Goal: Transaction & Acquisition: Purchase product/service

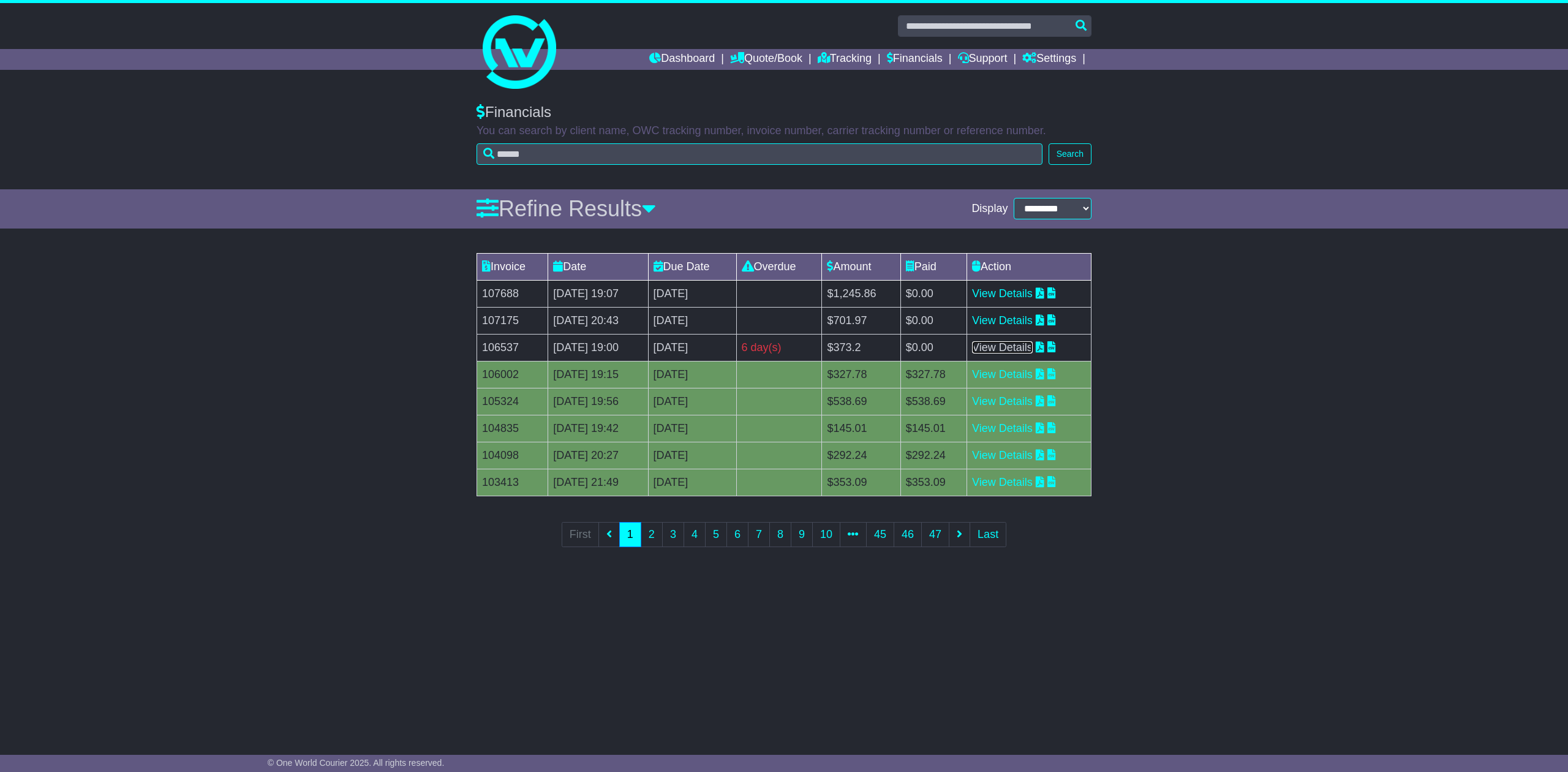
click at [1014, 349] on link "View Details" at bounding box center [1002, 347] width 61 height 12
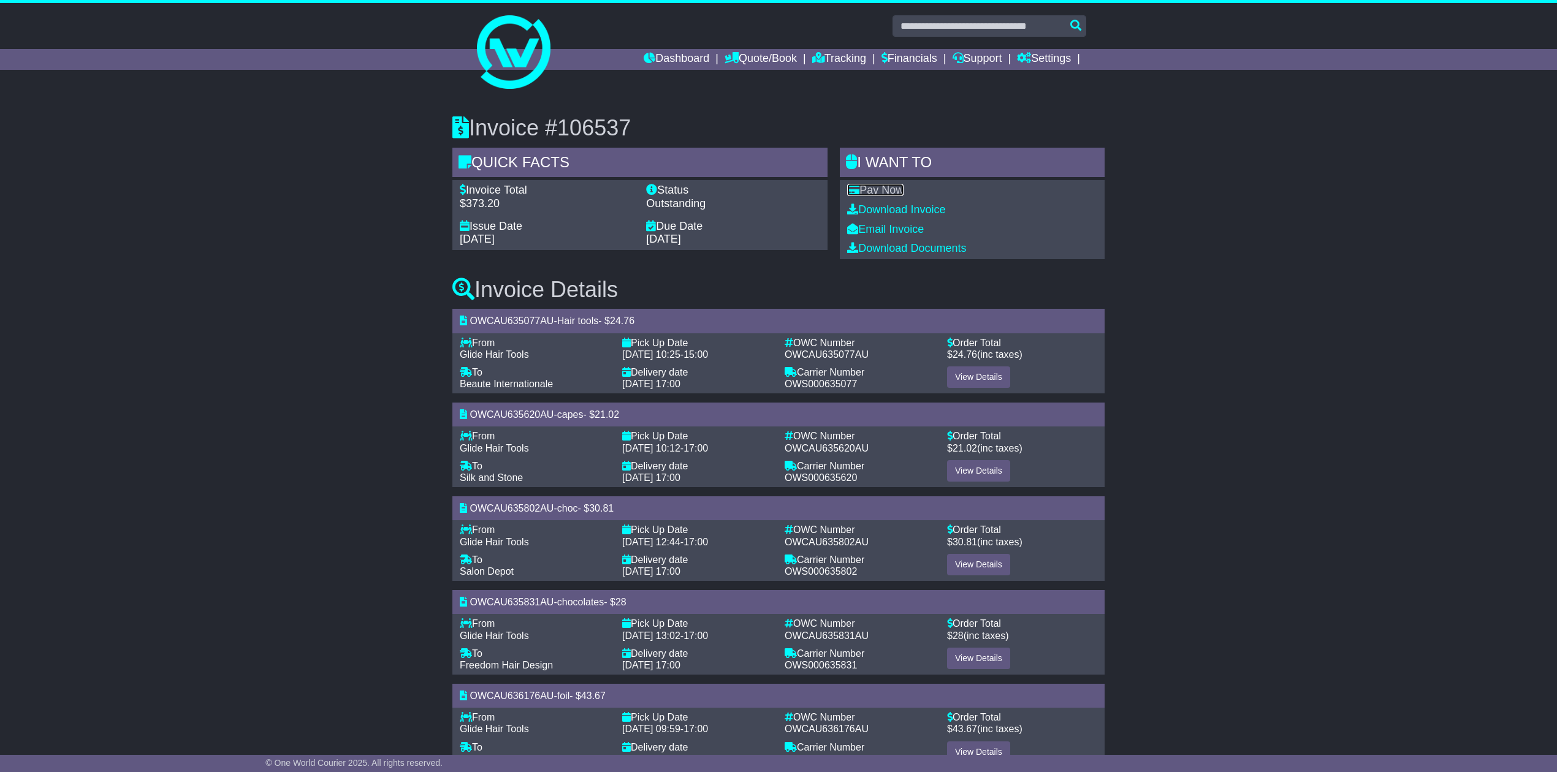
click at [879, 194] on link "Pay Now" at bounding box center [875, 190] width 56 height 12
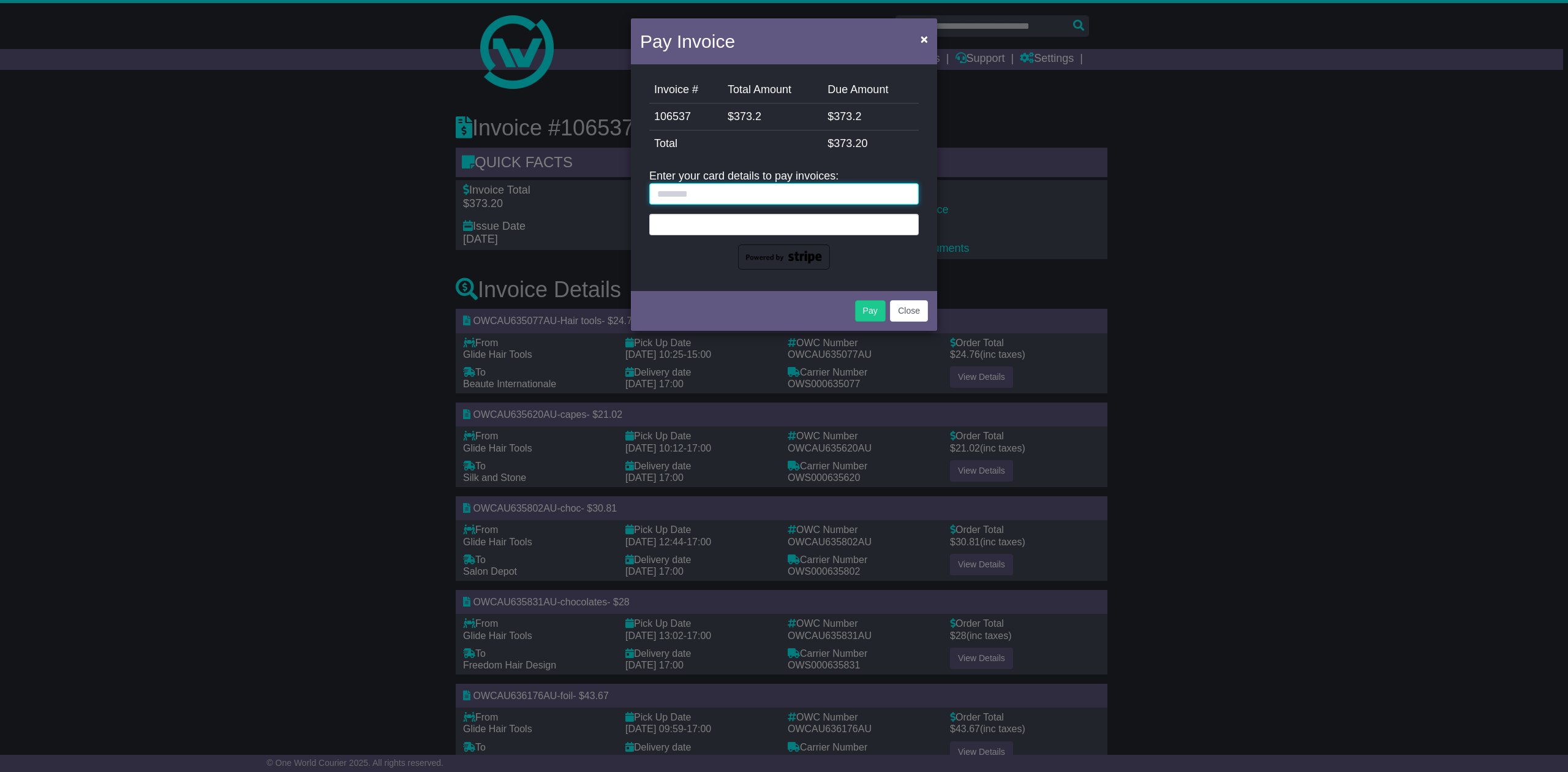
click at [683, 196] on input "text" at bounding box center [784, 193] width 270 height 21
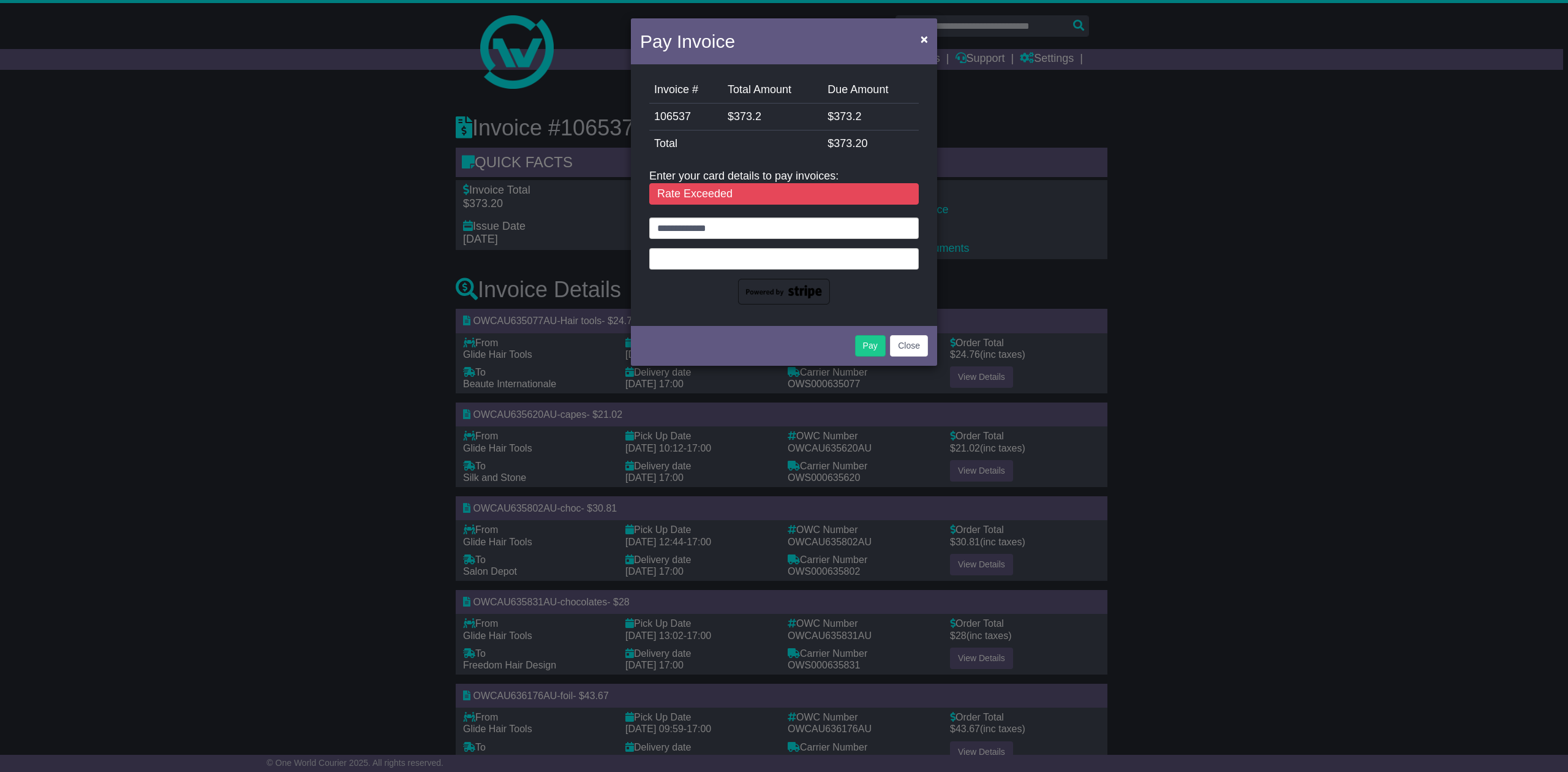
click at [1219, 251] on div "Pay Invoice × Invoice # Total Amount Due Amount 106537 $ 373.2 $ 373.2 StripeFe…" at bounding box center [784, 386] width 1568 height 772
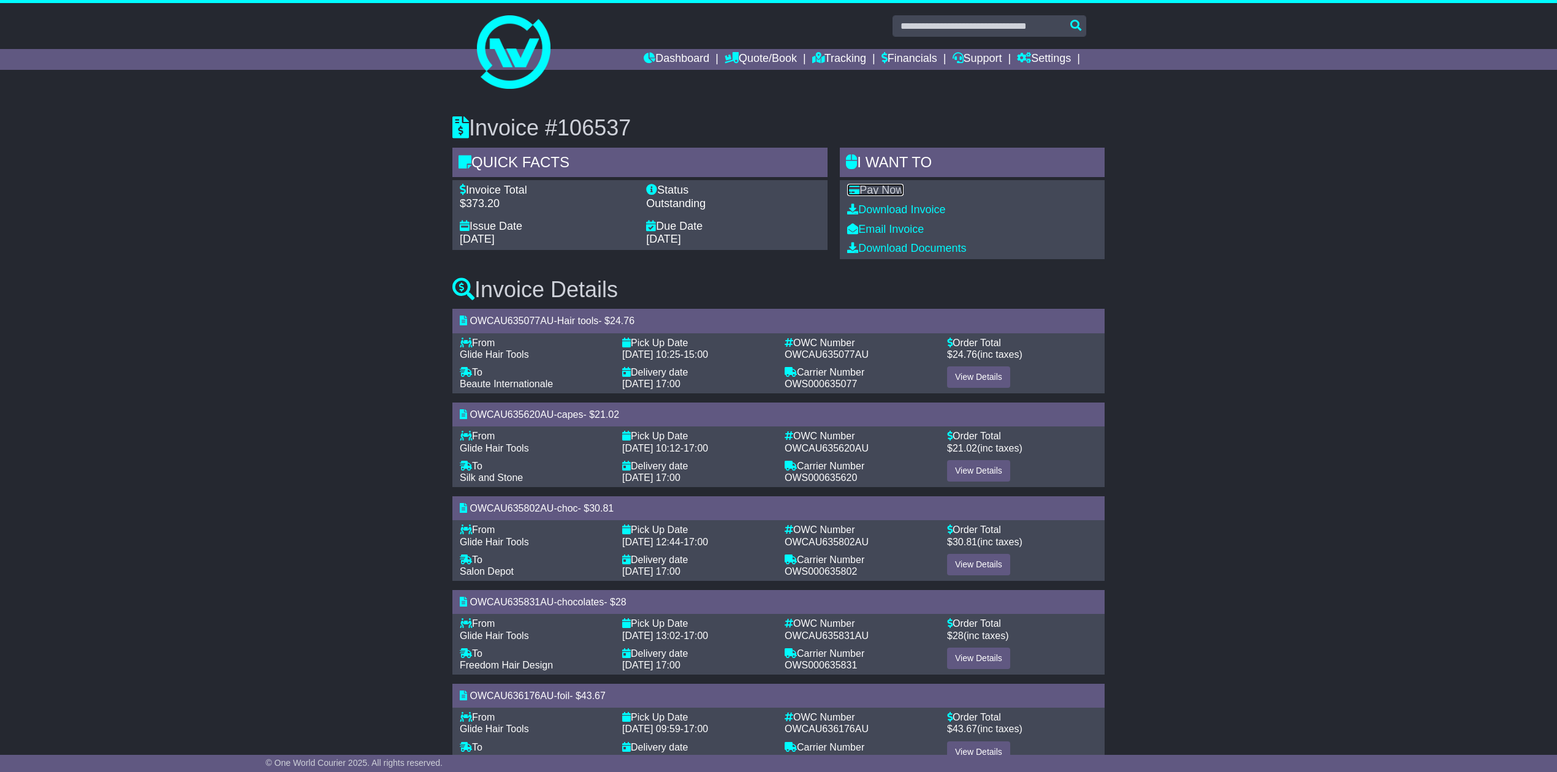
click at [875, 186] on link "Pay Now" at bounding box center [875, 190] width 56 height 12
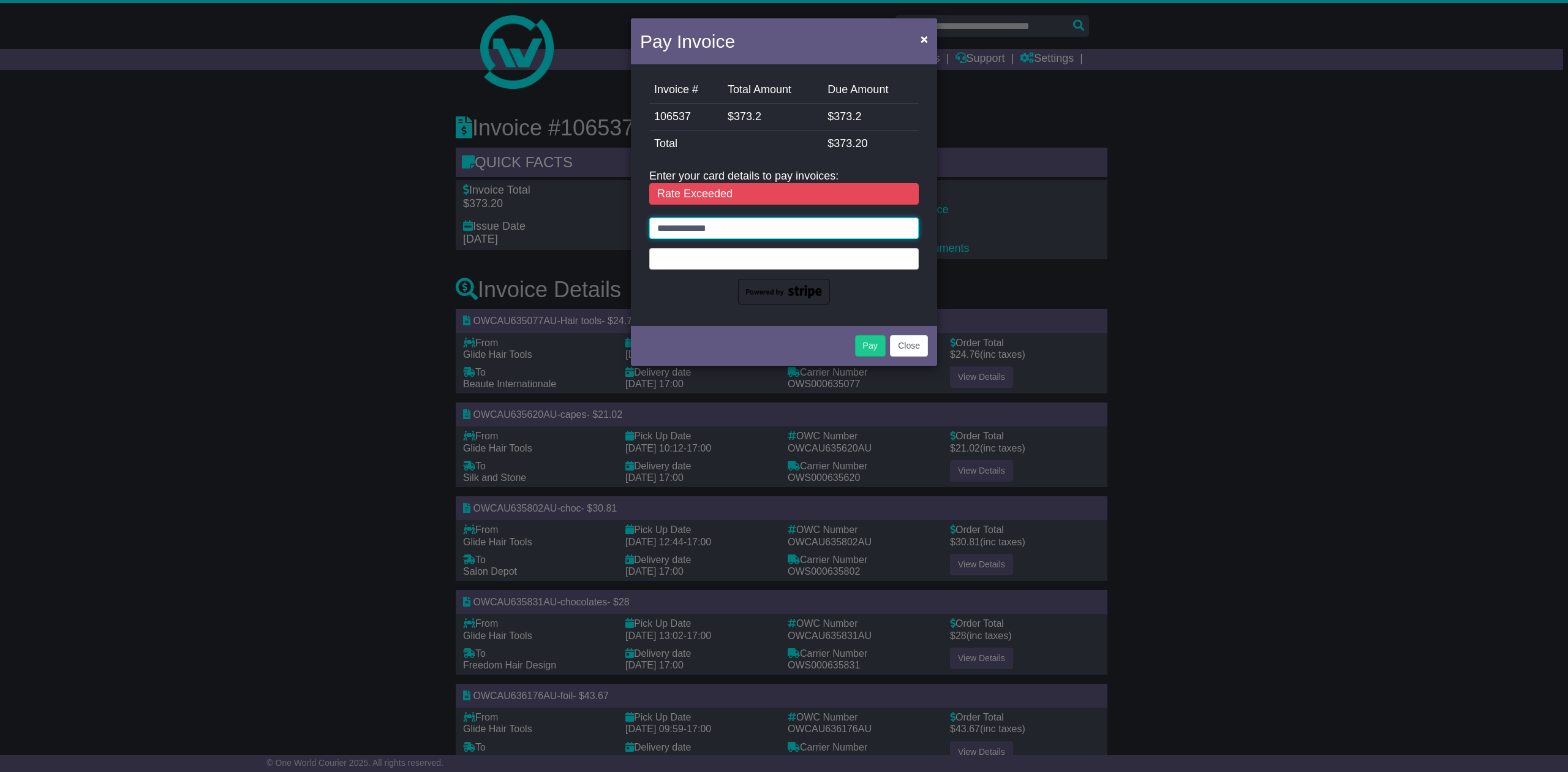
click at [736, 229] on input "**********" at bounding box center [784, 228] width 270 height 21
click at [929, 32] on button "×" at bounding box center [924, 38] width 20 height 25
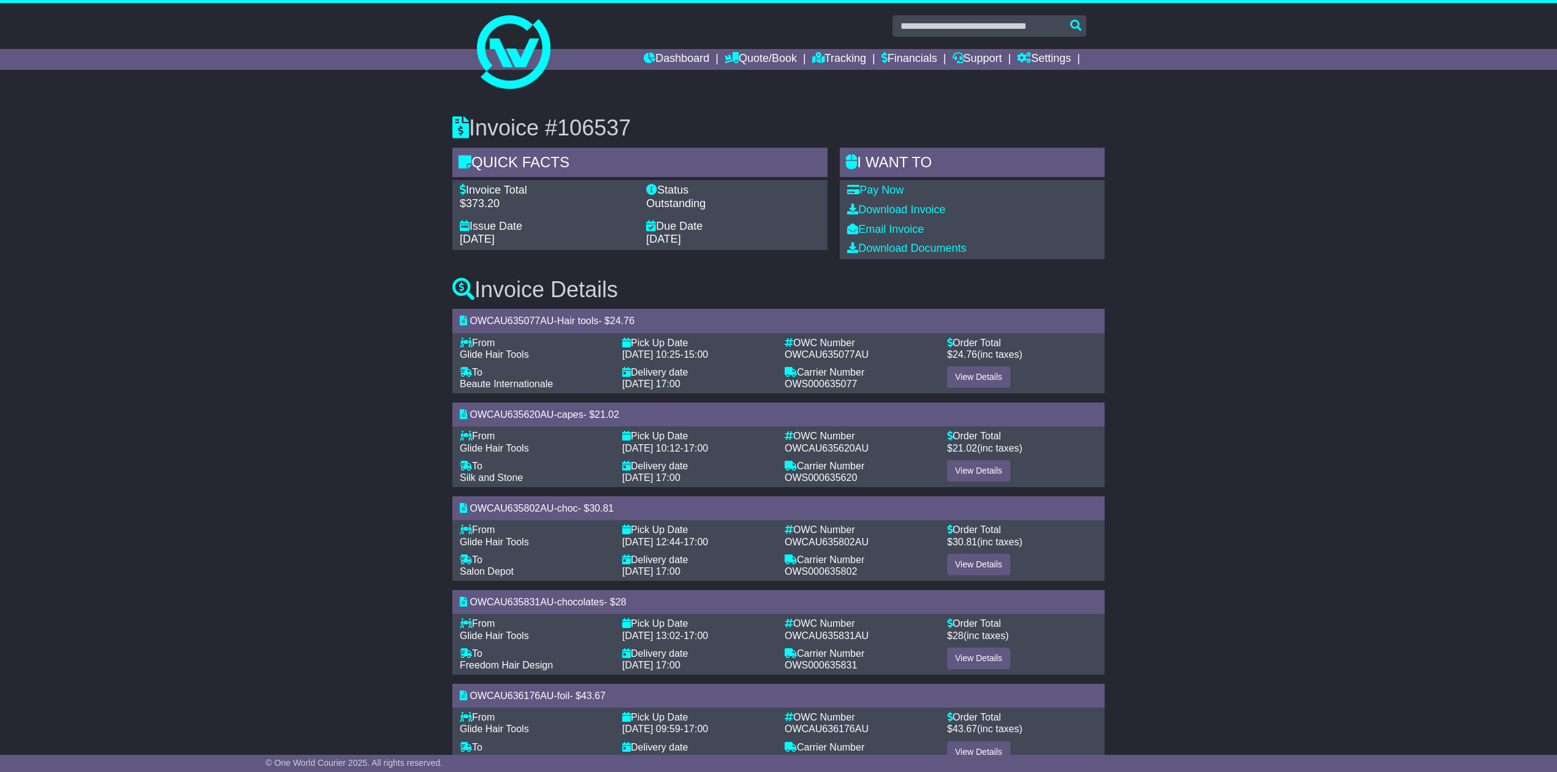
click at [1192, 364] on div "Invoice #106537 Quick Facts Invoice Total $373.20 Status Outstanding Issue Date…" at bounding box center [778, 704] width 1557 height 1227
click at [886, 191] on link "Pay Now" at bounding box center [875, 190] width 56 height 12
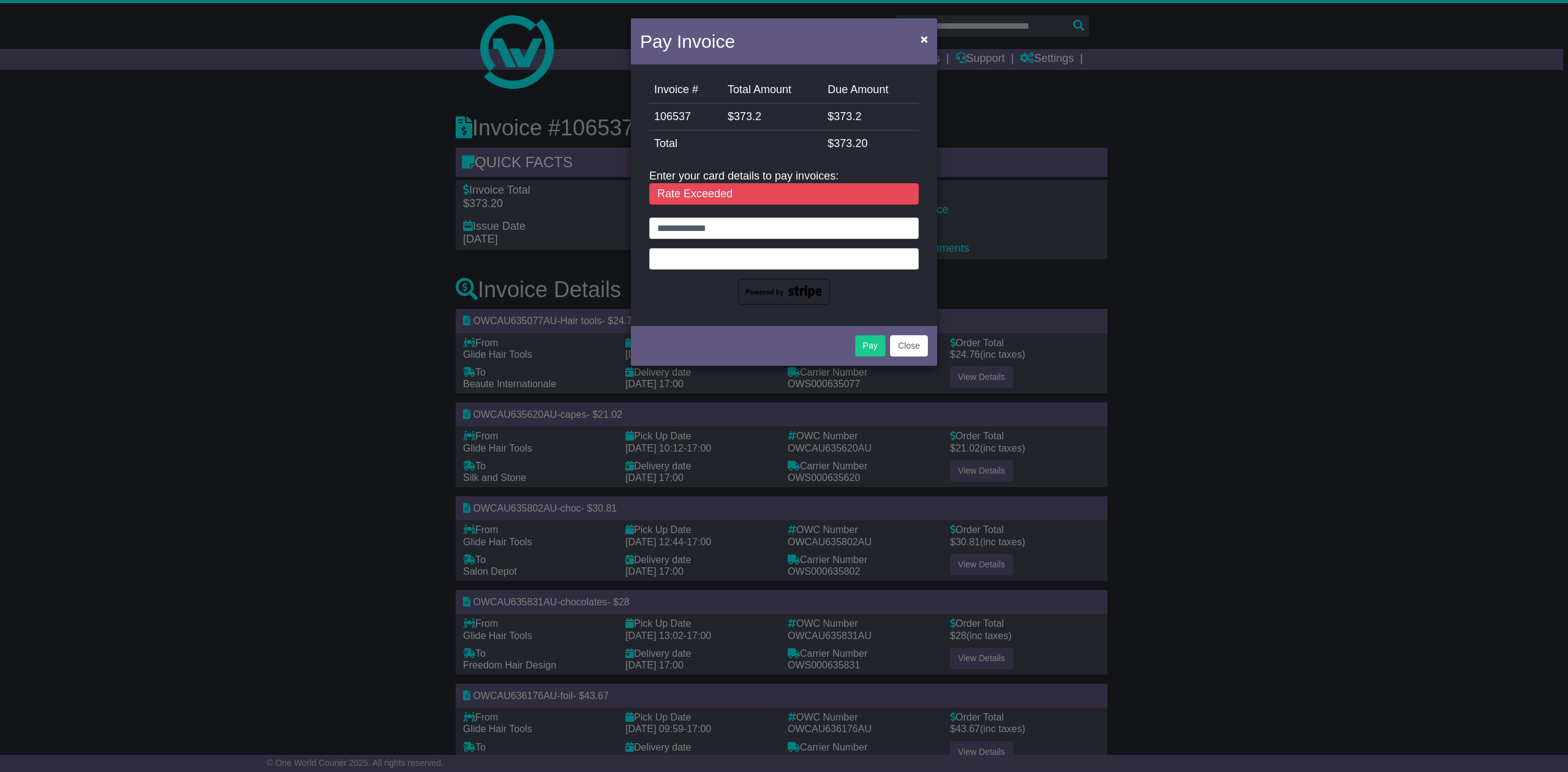
click at [767, 252] on iframe at bounding box center [784, 257] width 254 height 10
click at [677, 197] on div "Rate Exceeded" at bounding box center [784, 194] width 270 height 22
drag, startPoint x: 737, startPoint y: 231, endPoint x: 569, endPoint y: 232, distance: 168.0
click at [579, 229] on div "Pay Invoice × Invoice # Total Amount Due Amount 106537 $ 373.2 $ 373.2 StripeFe…" at bounding box center [784, 386] width 1568 height 772
click at [741, 264] on div at bounding box center [784, 258] width 270 height 21
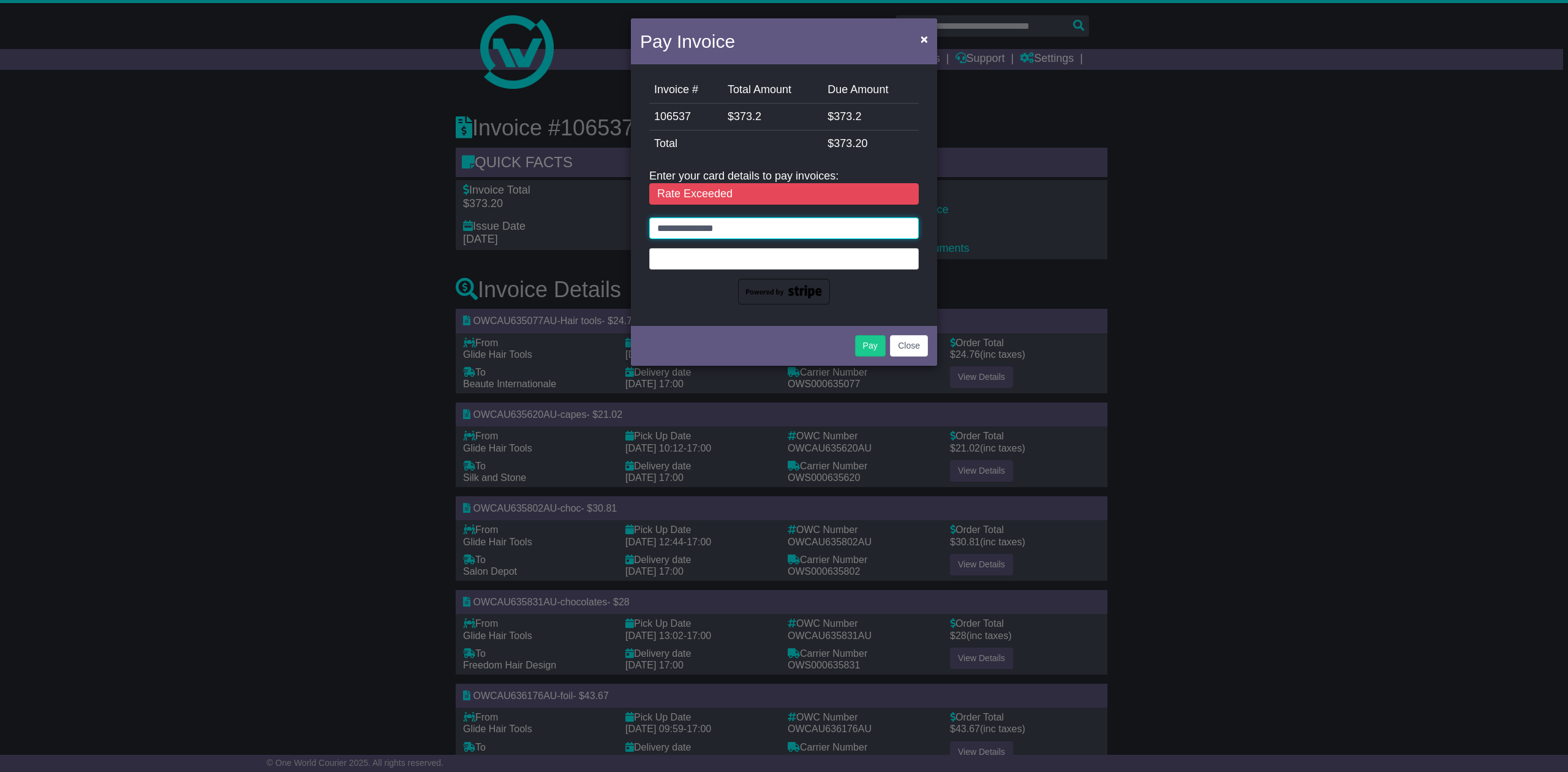
click at [761, 227] on input "**********" at bounding box center [784, 228] width 270 height 21
drag, startPoint x: 748, startPoint y: 228, endPoint x: 427, endPoint y: 240, distance: 321.2
click at [429, 243] on div "Pay Invoice × Invoice # Total Amount Due Amount 106537 $ 373.2 $ 373.2 StripeFe…" at bounding box center [784, 386] width 1568 height 772
type input "**********"
click at [914, 344] on button "Close" at bounding box center [908, 345] width 38 height 21
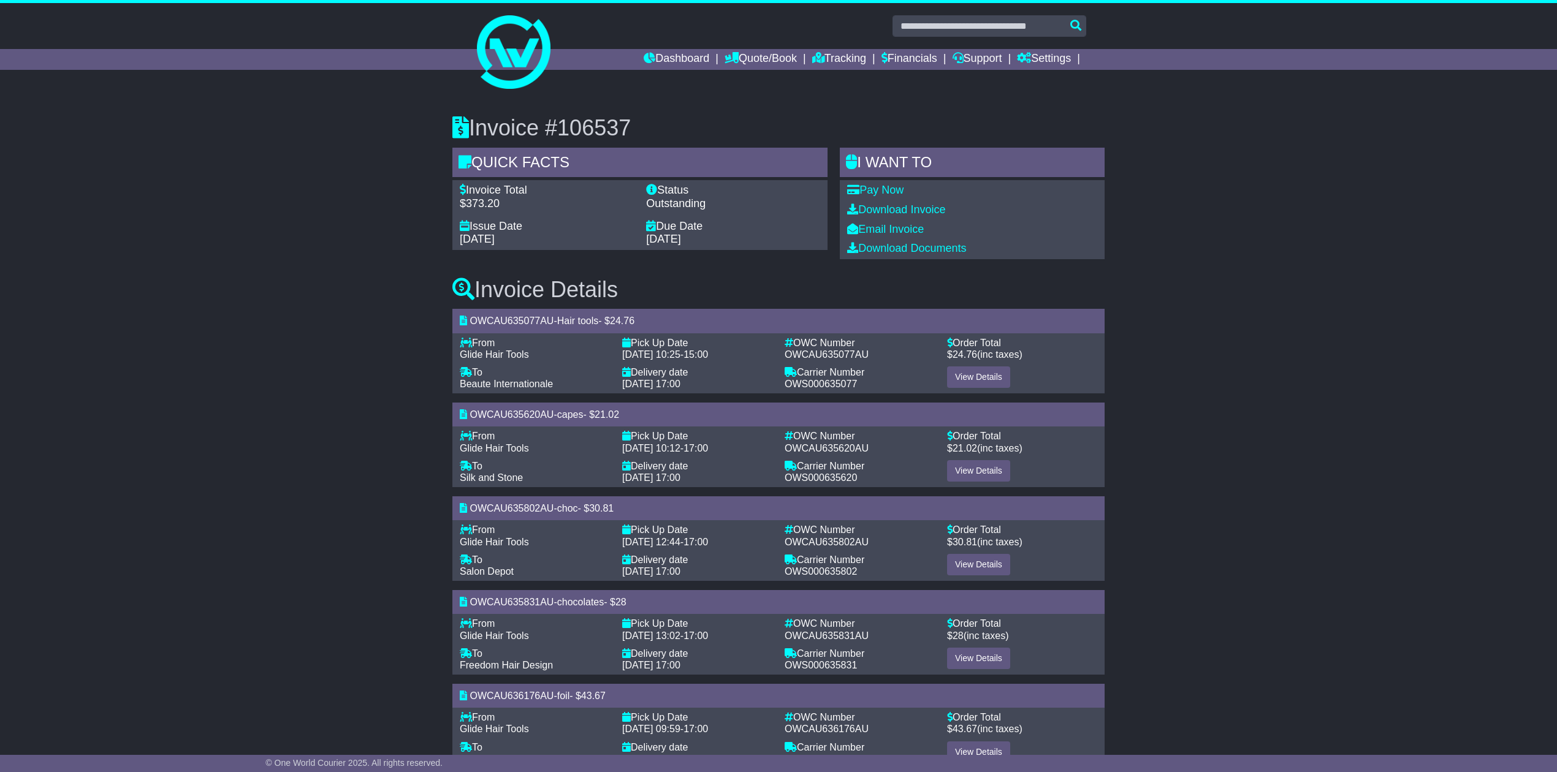
click at [1204, 308] on div "Invoice #106537 Quick Facts Invoice Total $373.20 Status Outstanding Issue Date…" at bounding box center [778, 704] width 1557 height 1227
click at [819, 62] on link "Tracking" at bounding box center [839, 59] width 54 height 21
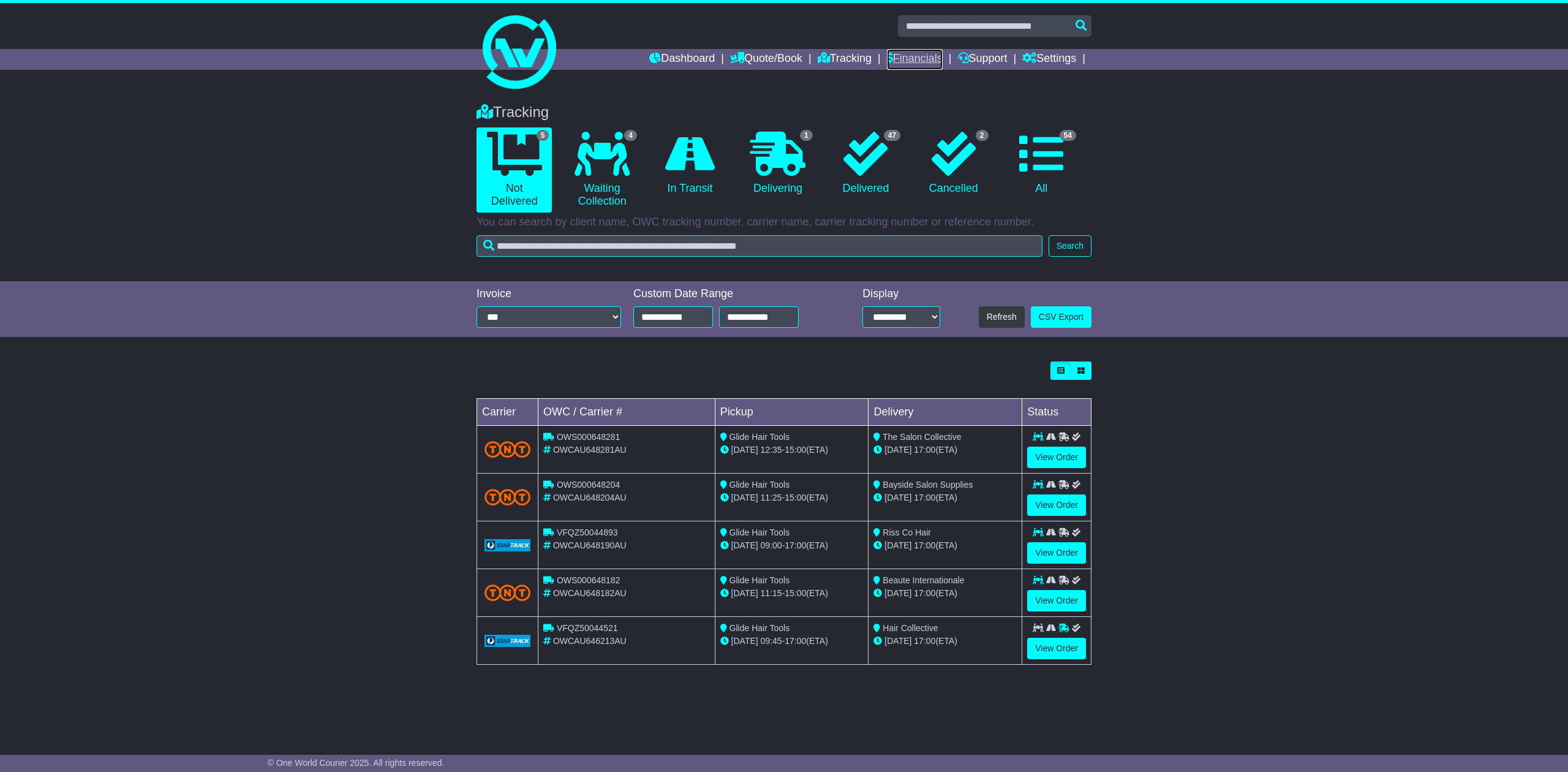
click at [909, 52] on link "Financials" at bounding box center [914, 59] width 56 height 21
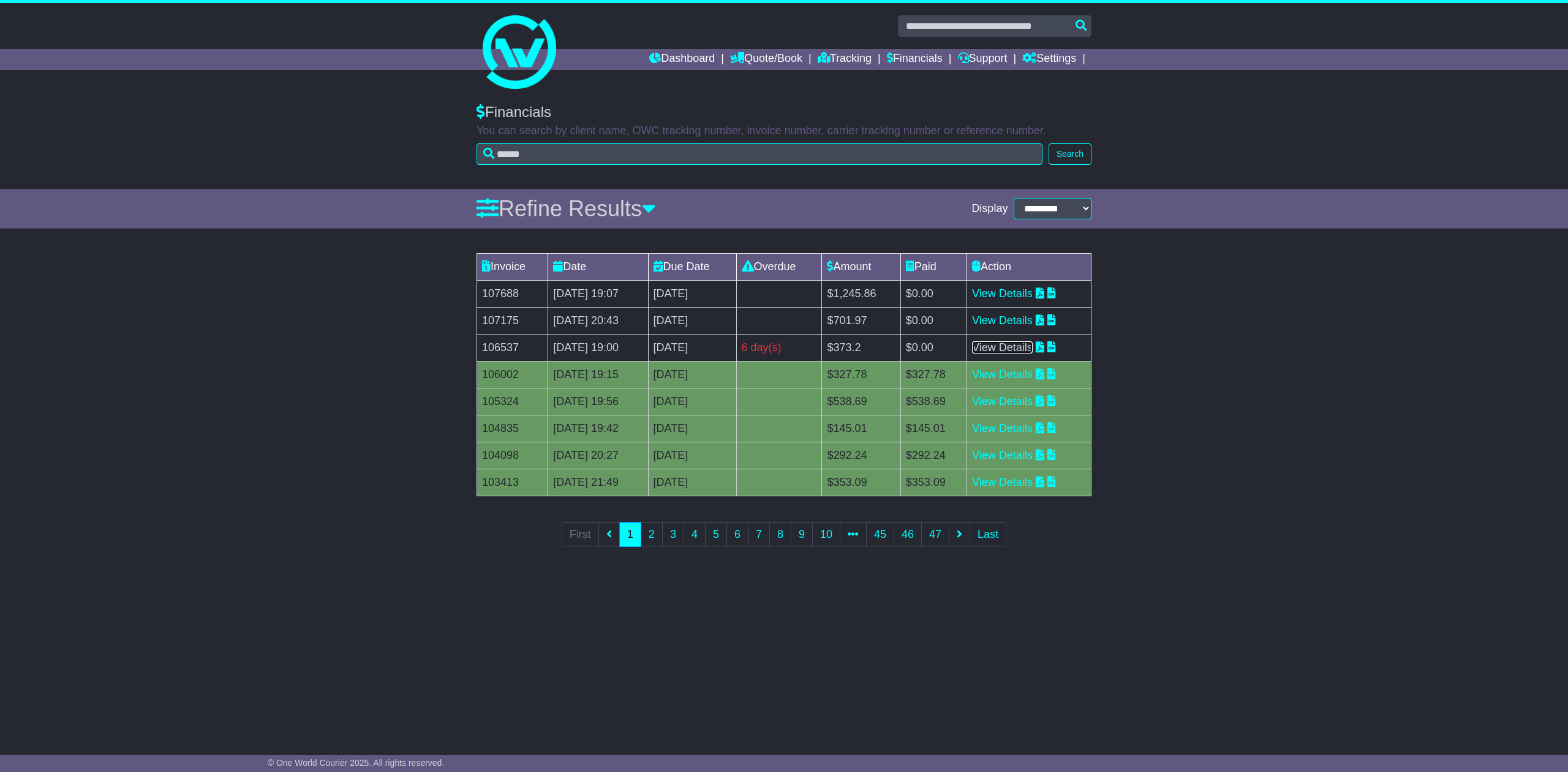
click at [1004, 351] on link "View Details" at bounding box center [1002, 347] width 61 height 12
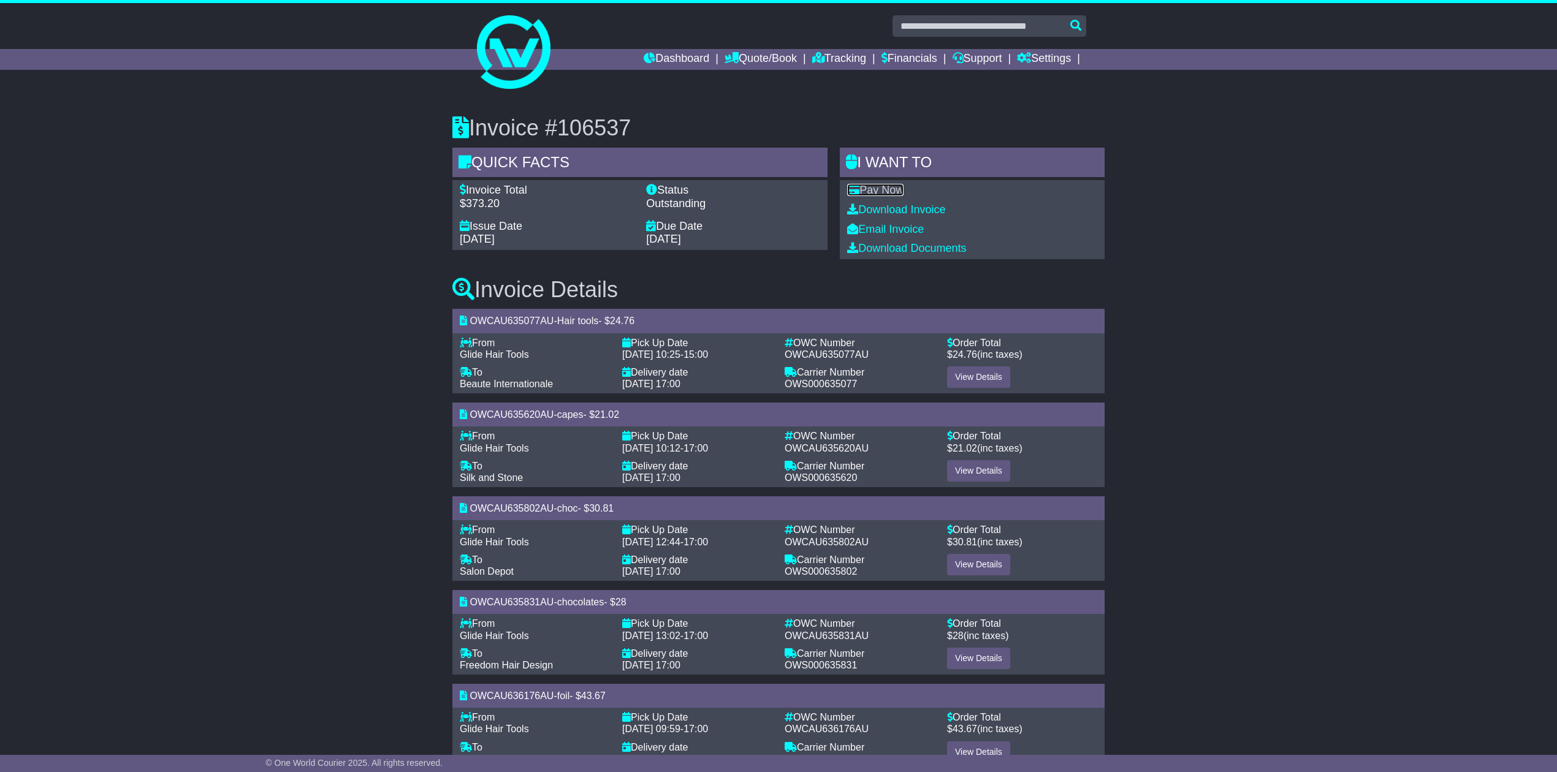
click at [889, 189] on link "Pay Now" at bounding box center [875, 190] width 56 height 12
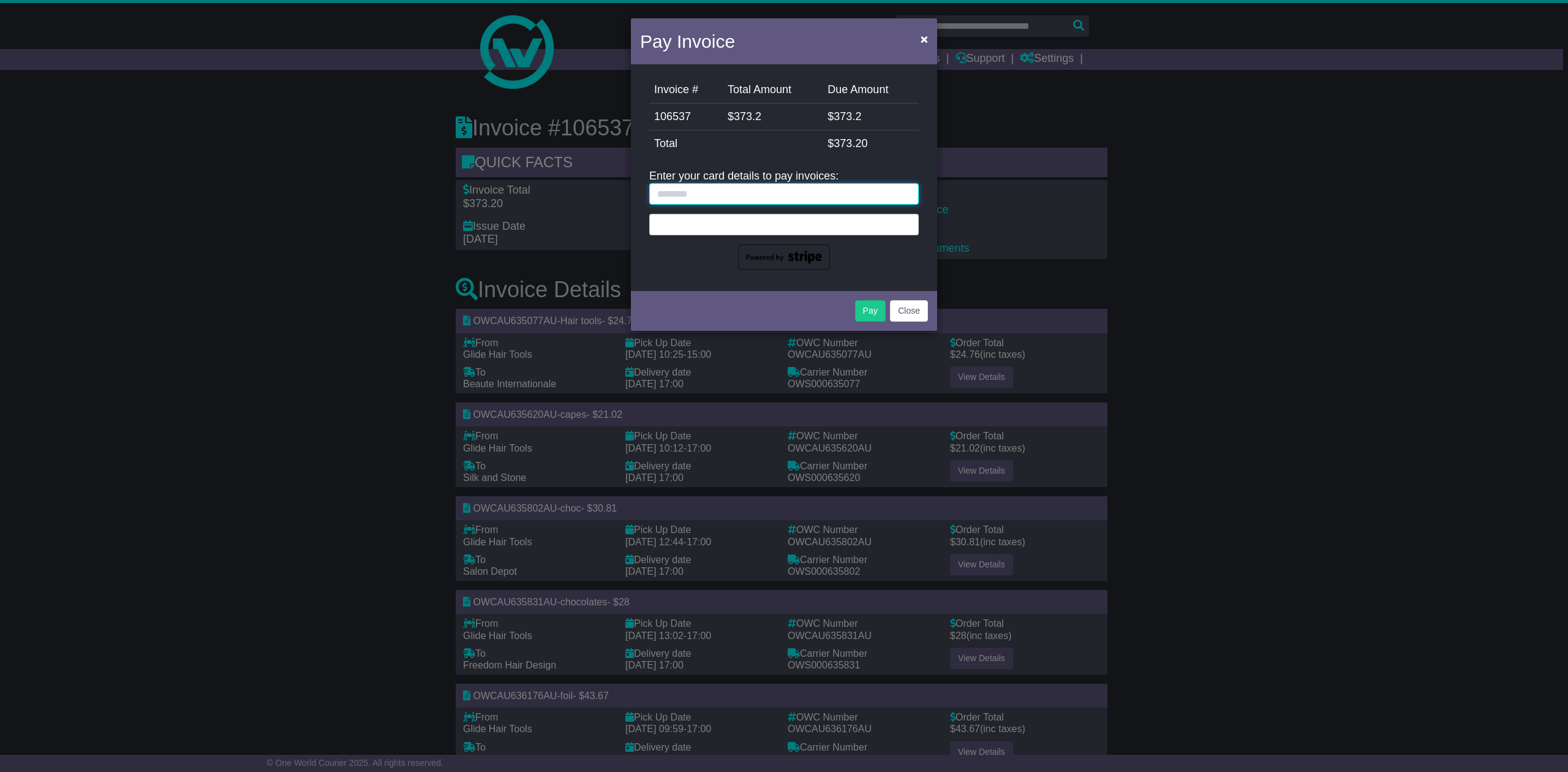
click at [670, 195] on input "text" at bounding box center [784, 193] width 270 height 21
click at [680, 214] on div at bounding box center [784, 224] width 270 height 21
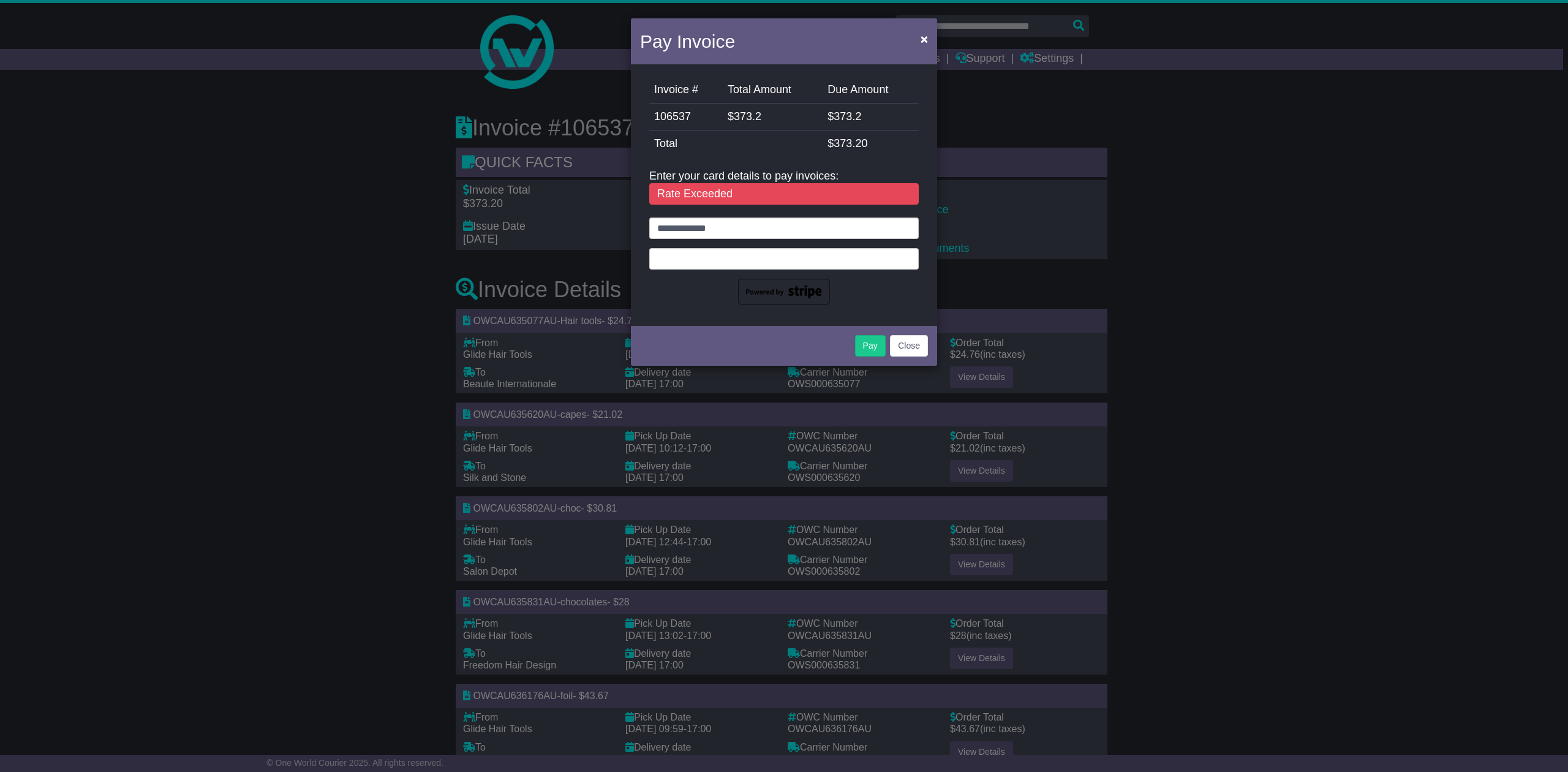
drag, startPoint x: 1487, startPoint y: 293, endPoint x: 1409, endPoint y: 314, distance: 80.8
click at [1484, 293] on div "Pay Invoice × Invoice # Total Amount Due Amount 106537 $ 373.2 $ 373.2 StripeFe…" at bounding box center [784, 386] width 1568 height 772
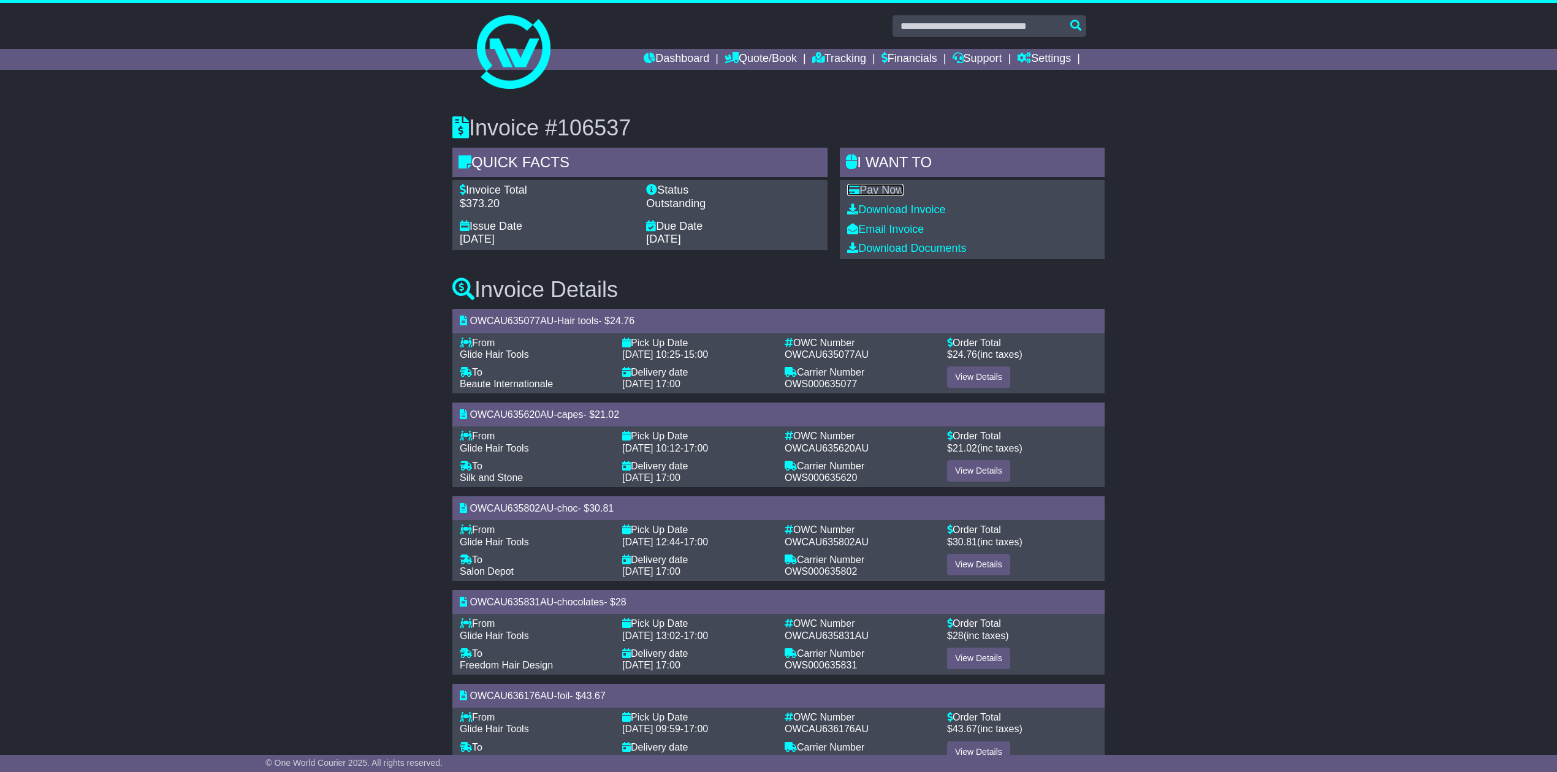
click at [863, 189] on link "Pay Now" at bounding box center [875, 190] width 56 height 12
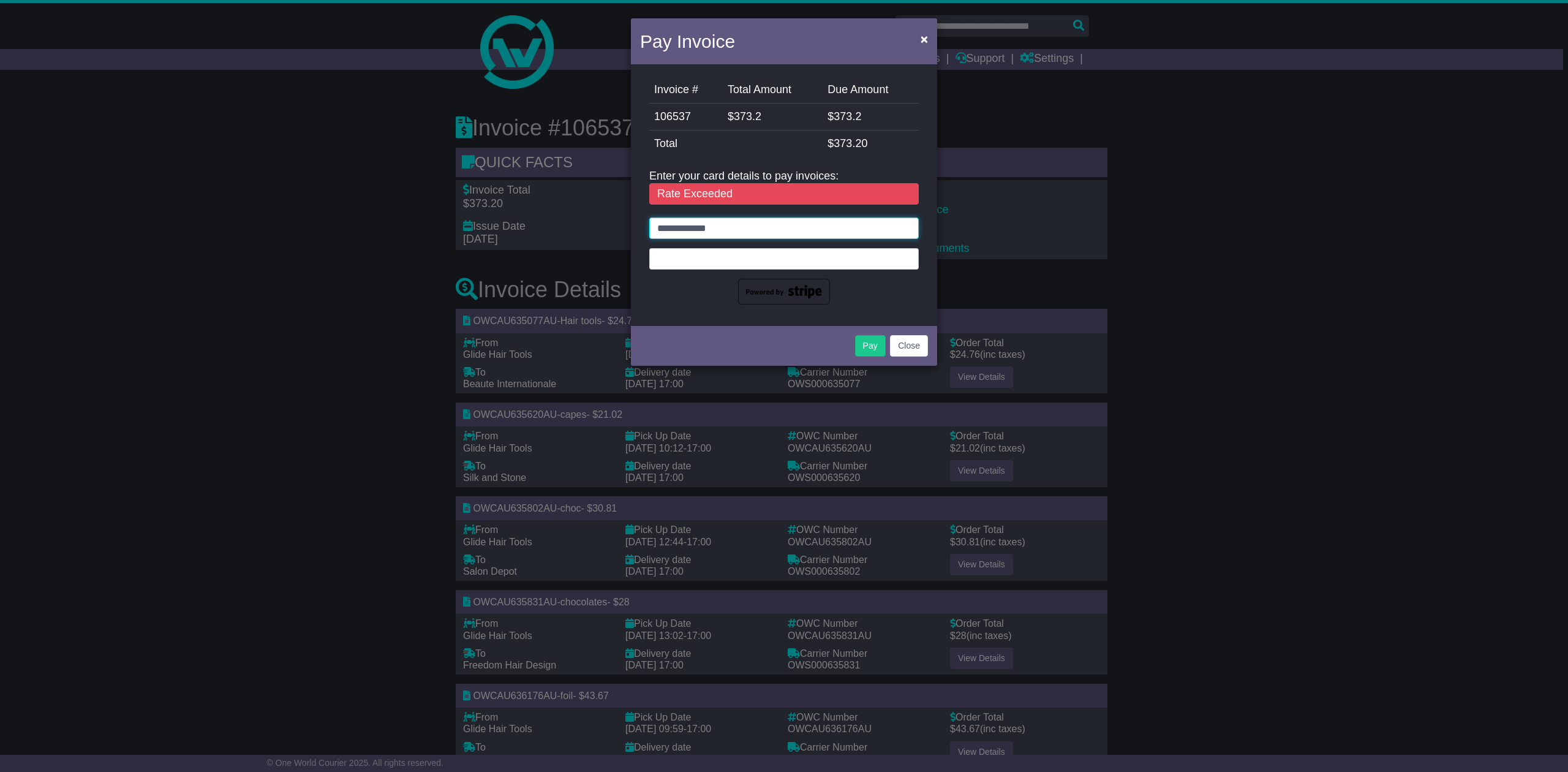
drag, startPoint x: 743, startPoint y: 226, endPoint x: 453, endPoint y: 204, distance: 290.8
click at [485, 214] on div "Pay Invoice × Invoice # Total Amount Due Amount 106537 $ 373.2 $ 373.2 StripeFe…" at bounding box center [784, 386] width 1568 height 772
type input "**********"
drag, startPoint x: 877, startPoint y: 223, endPoint x: 877, endPoint y: 236, distance: 13.0
click at [877, 223] on input "**********" at bounding box center [784, 228] width 270 height 21
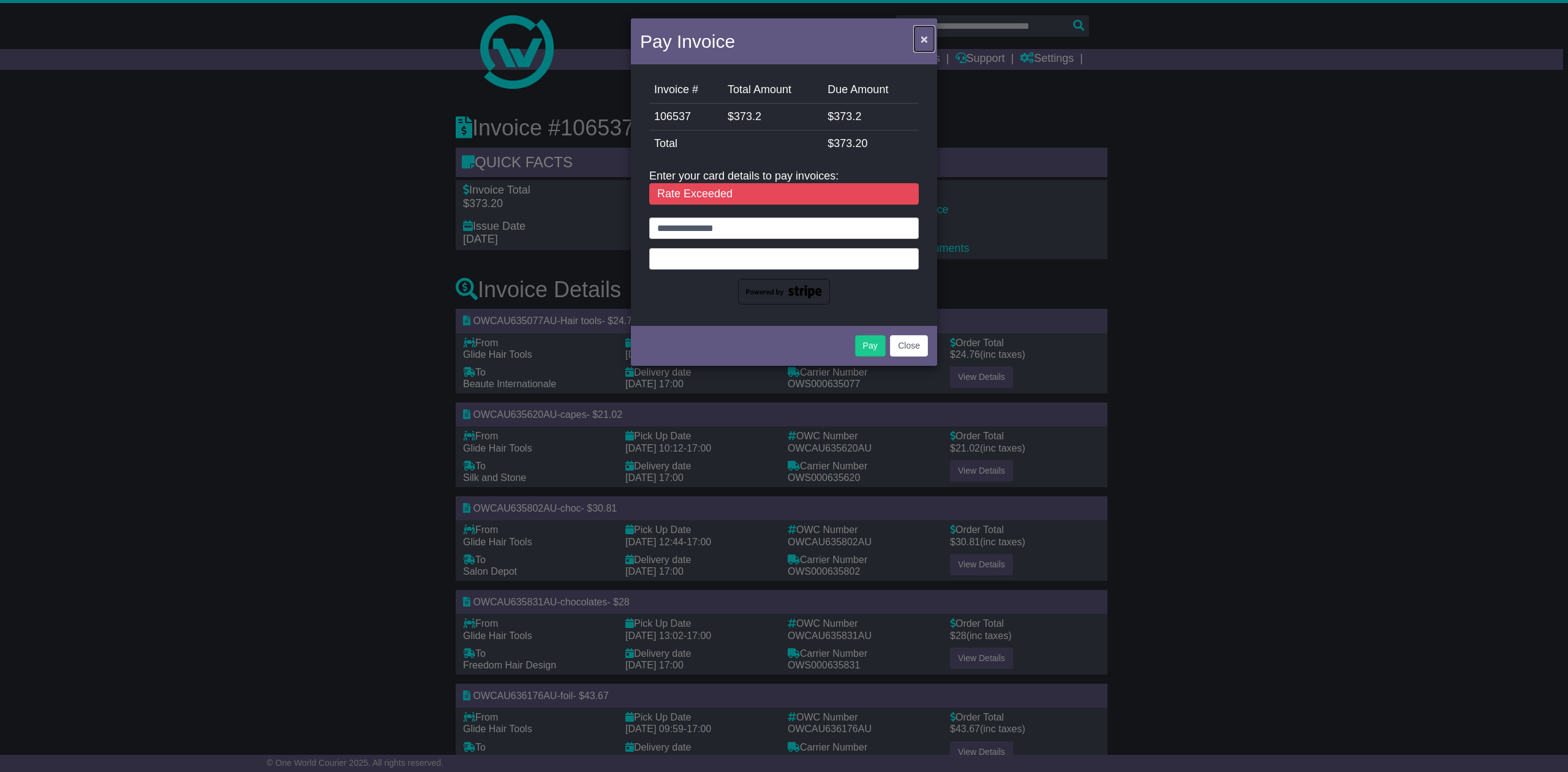
click at [923, 40] on span "×" at bounding box center [923, 39] width 7 height 14
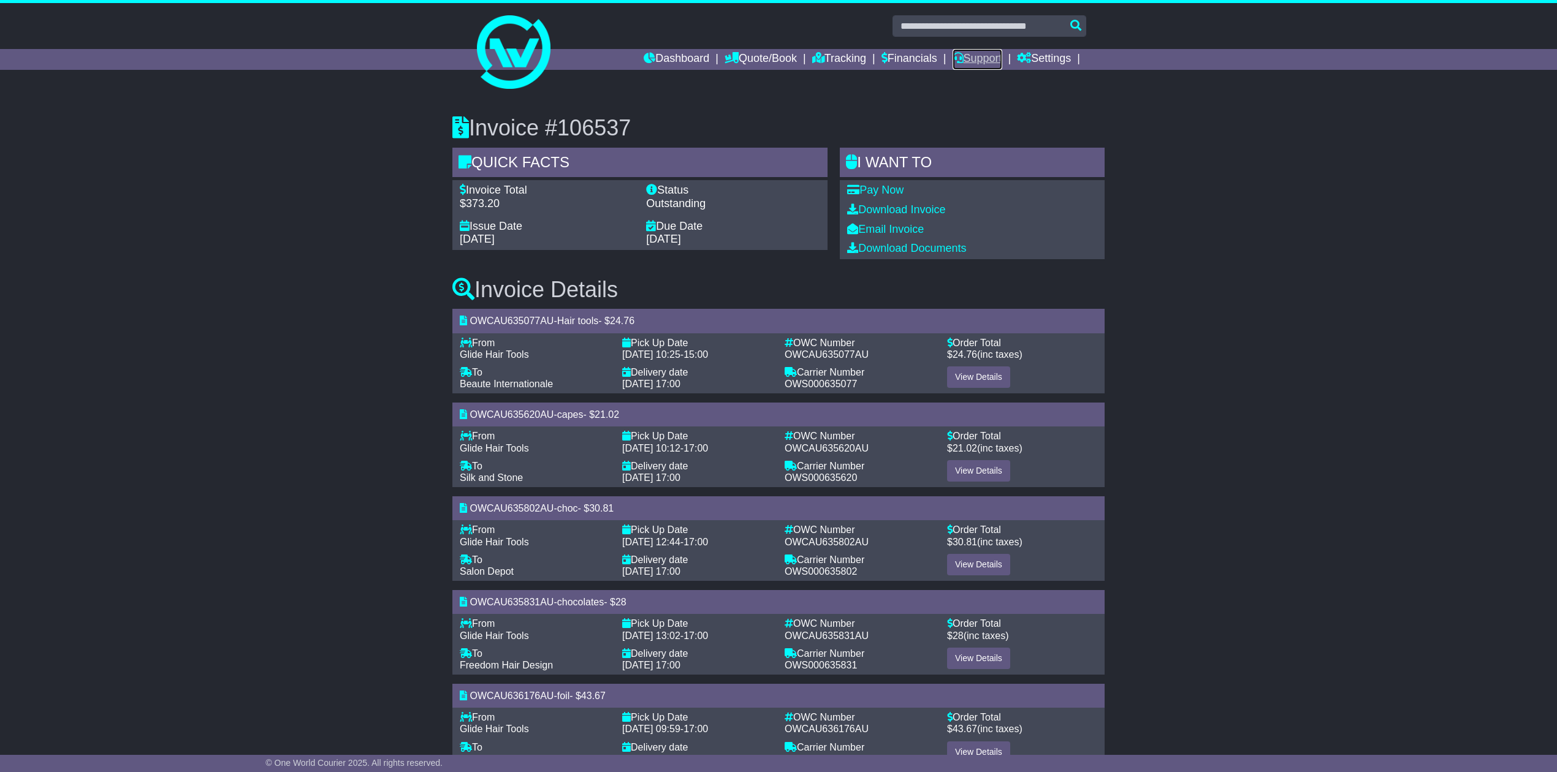
click at [964, 60] on link "Support" at bounding box center [977, 59] width 50 height 21
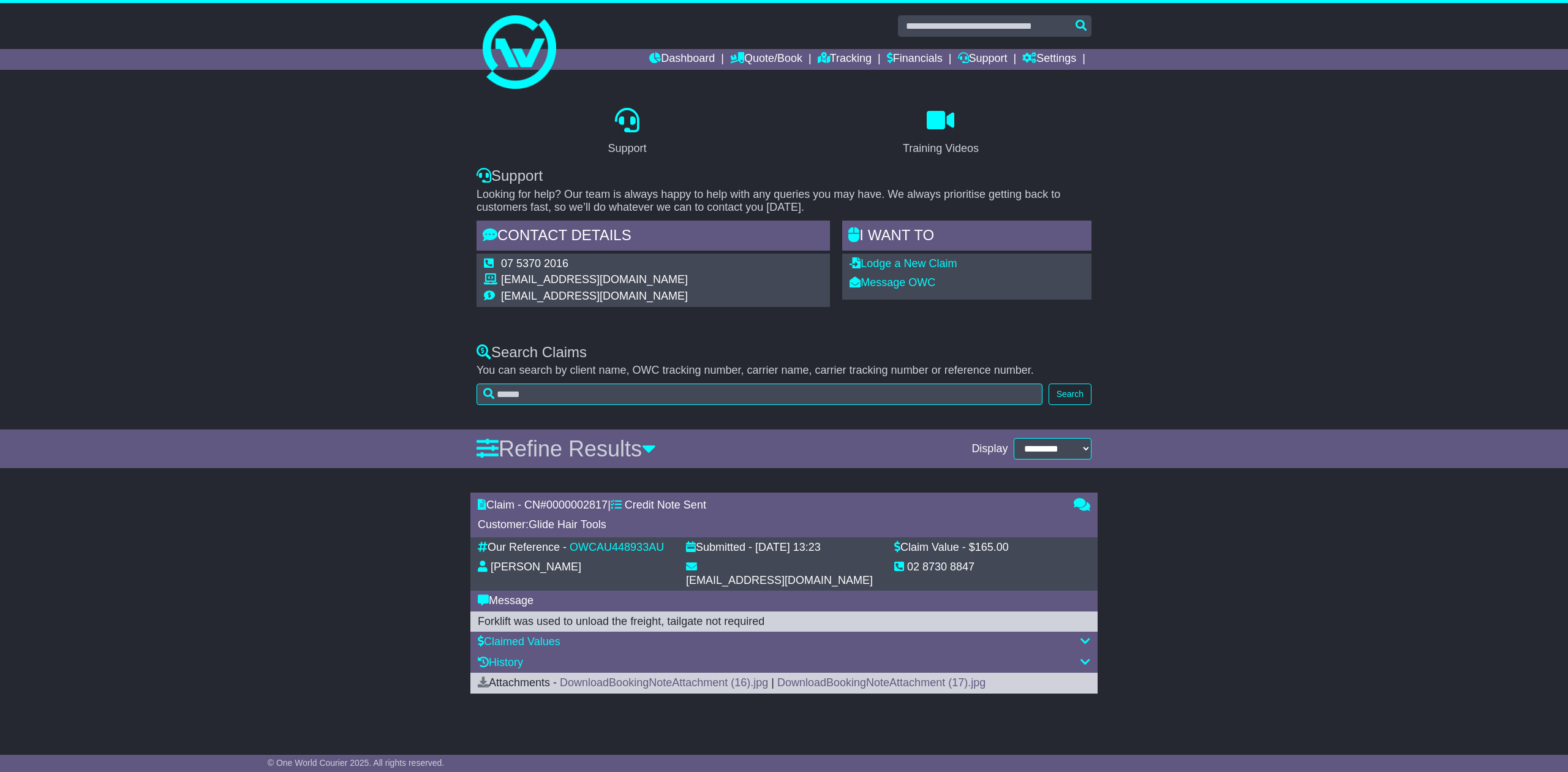
click at [493, 294] on icon at bounding box center [489, 295] width 11 height 11
drag, startPoint x: 674, startPoint y: 294, endPoint x: 501, endPoint y: 297, distance: 173.0
click at [501, 297] on div "07 5370 2016 [EMAIL_ADDRESS][DOMAIN_NAME] [EMAIL_ADDRESS][DOMAIN_NAME]" at bounding box center [654, 280] width 354 height 53
